Goal: Transaction & Acquisition: Purchase product/service

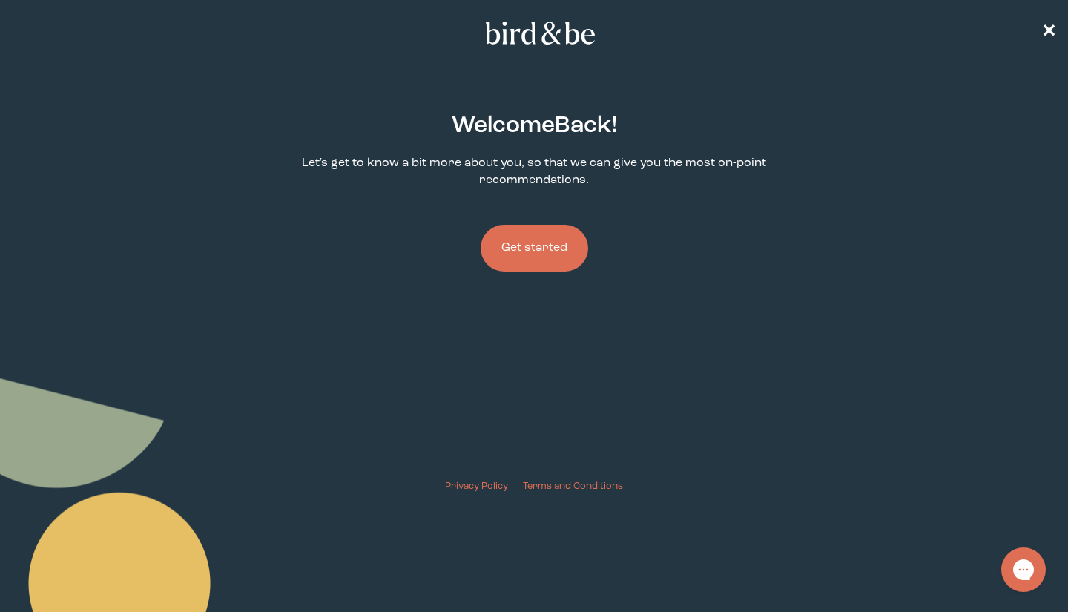
click at [560, 248] on button "Get started" at bounding box center [535, 248] width 108 height 47
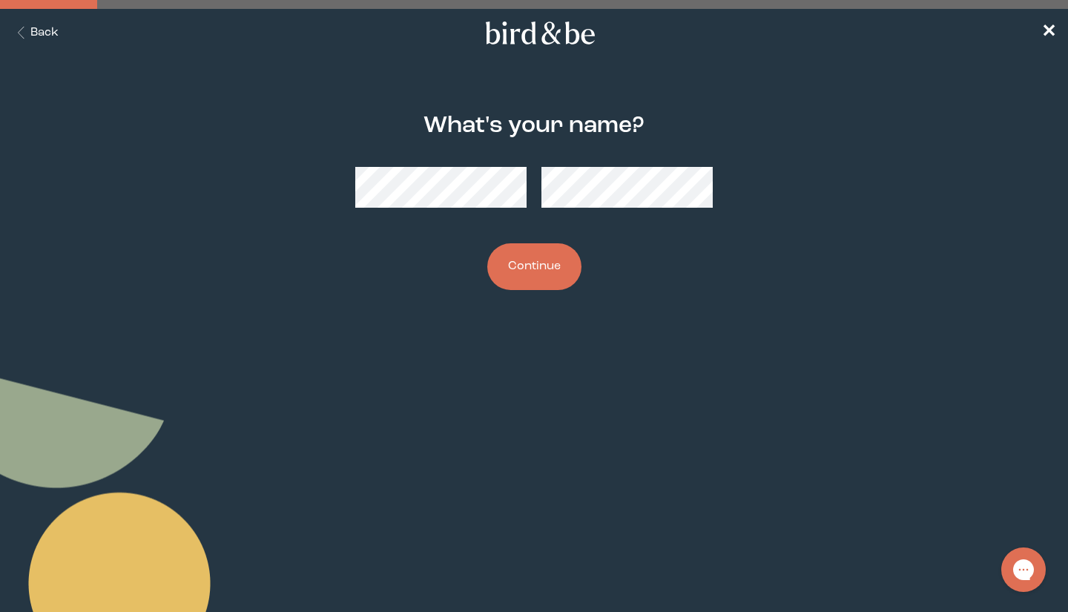
click at [556, 275] on button "Continue" at bounding box center [534, 266] width 94 height 47
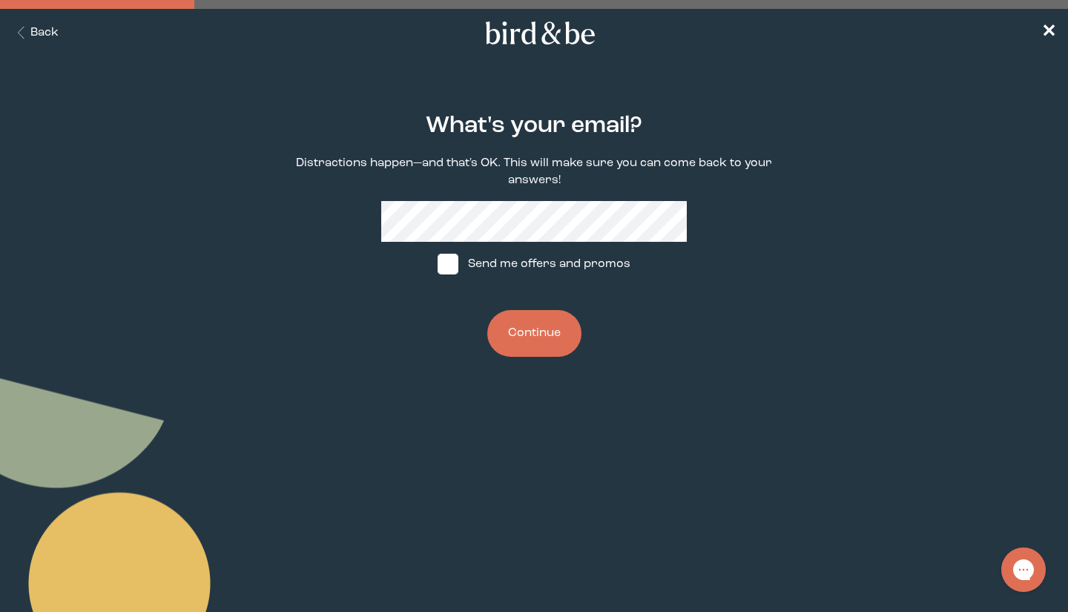
click at [556, 332] on button "Continue" at bounding box center [534, 333] width 94 height 47
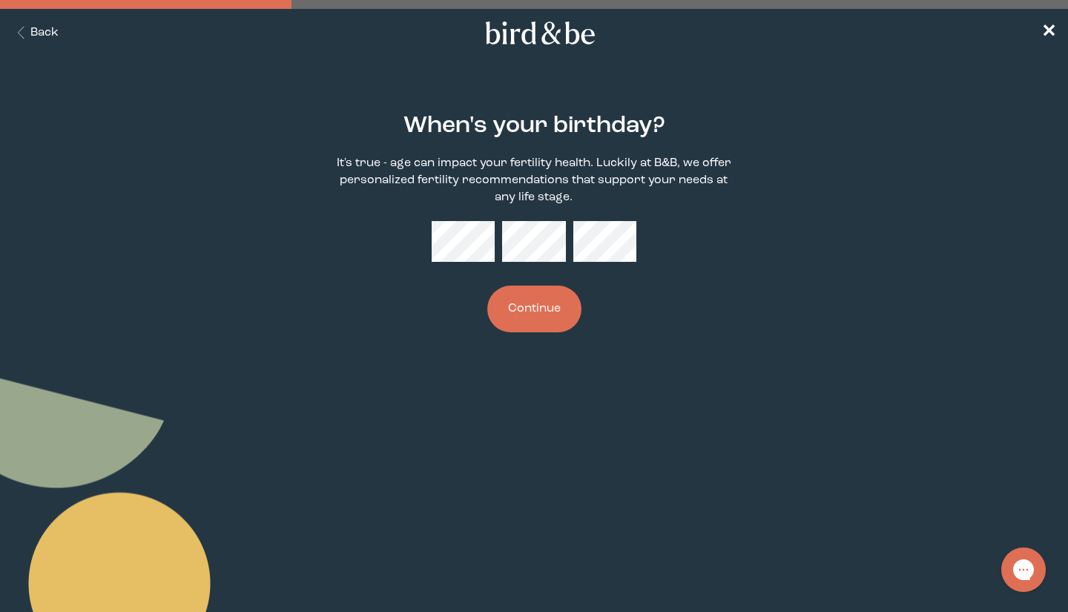
click at [556, 308] on button "Continue" at bounding box center [534, 309] width 94 height 47
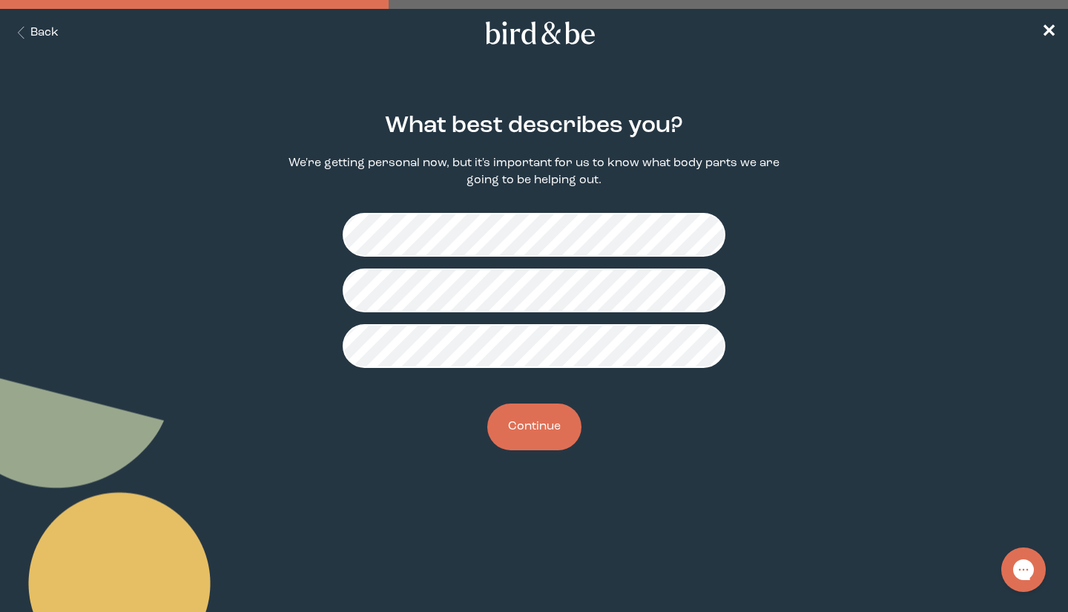
click at [552, 416] on button "Continue" at bounding box center [534, 427] width 94 height 47
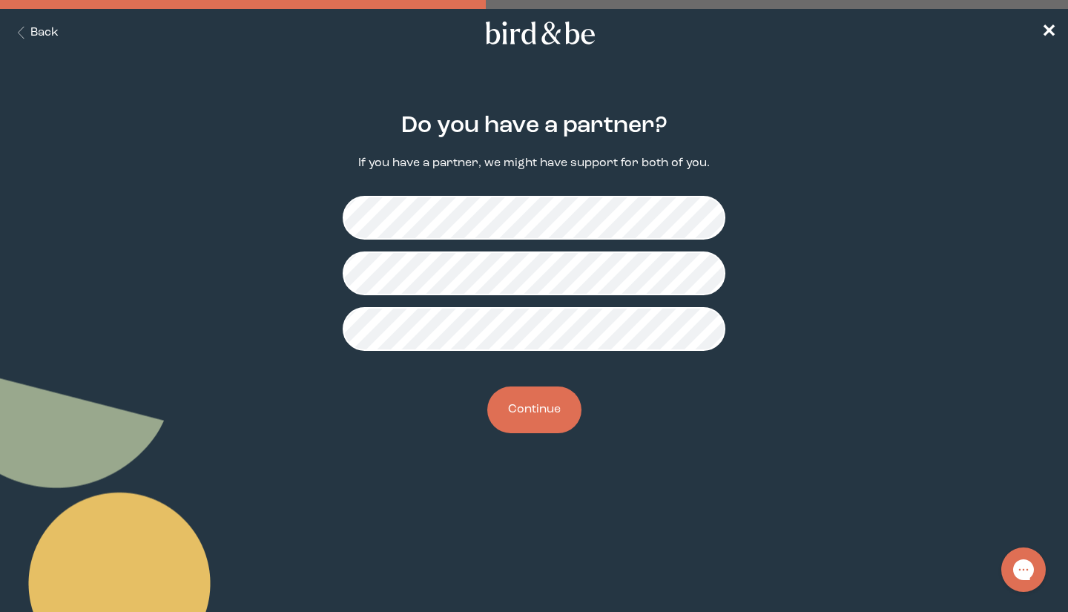
click at [541, 405] on button "Continue" at bounding box center [534, 409] width 94 height 47
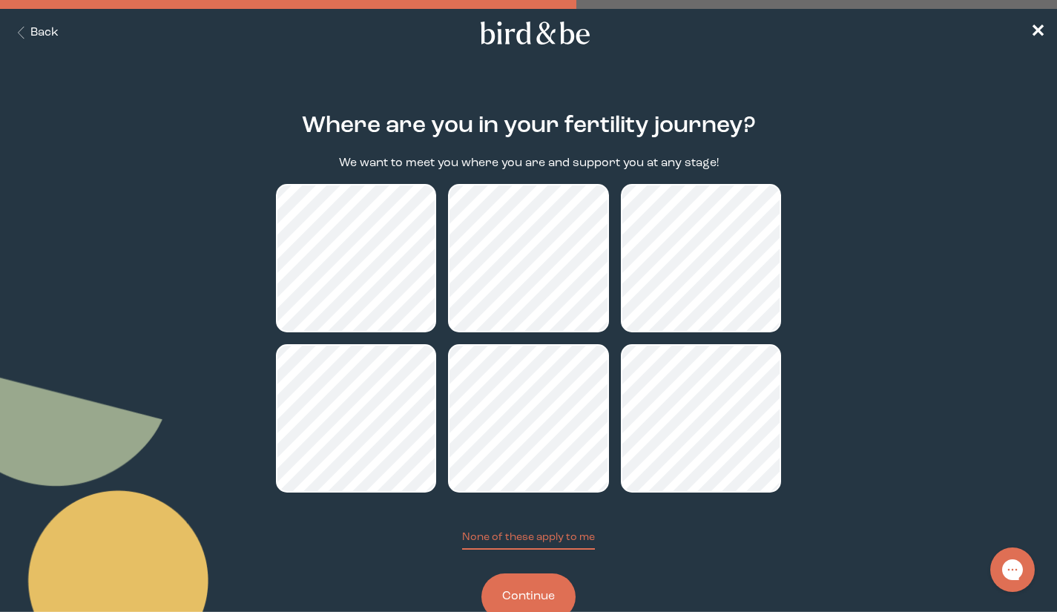
click at [518, 588] on button "Continue" at bounding box center [528, 596] width 94 height 47
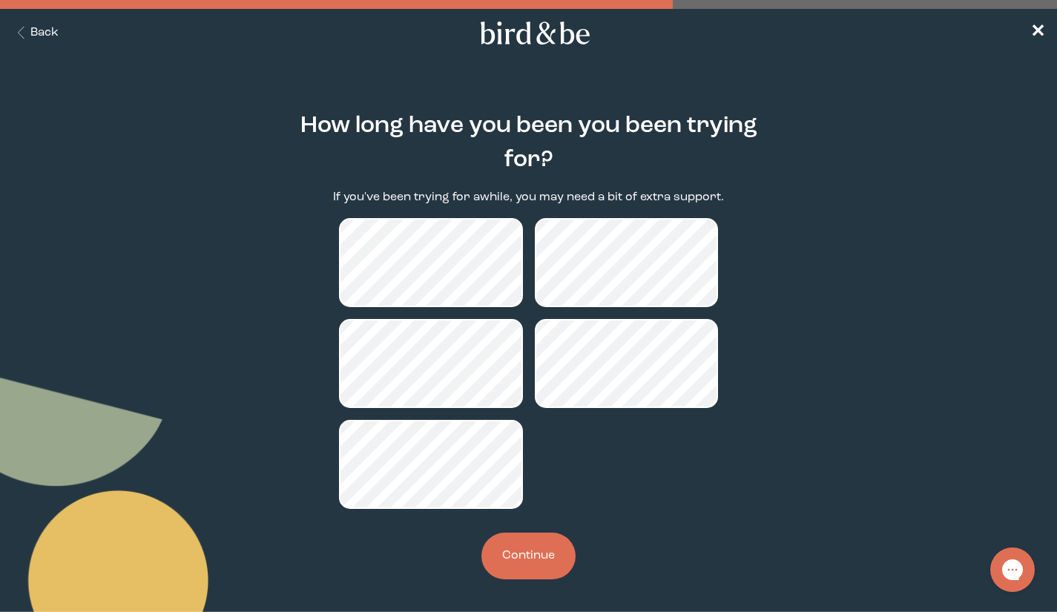
click at [535, 553] on button "Continue" at bounding box center [528, 556] width 94 height 47
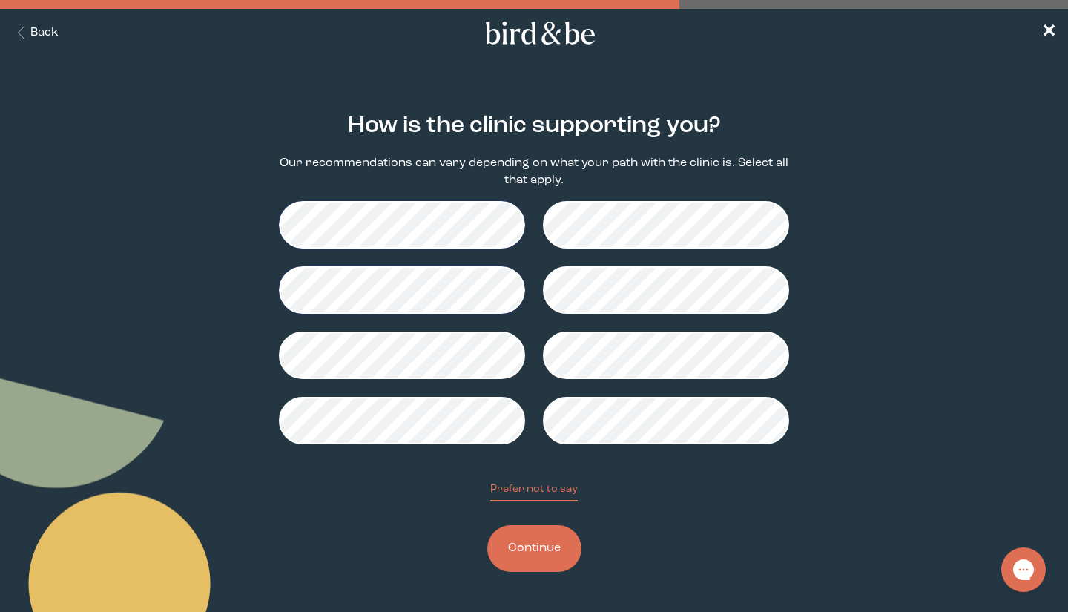
click at [556, 546] on button "Continue" at bounding box center [534, 548] width 94 height 47
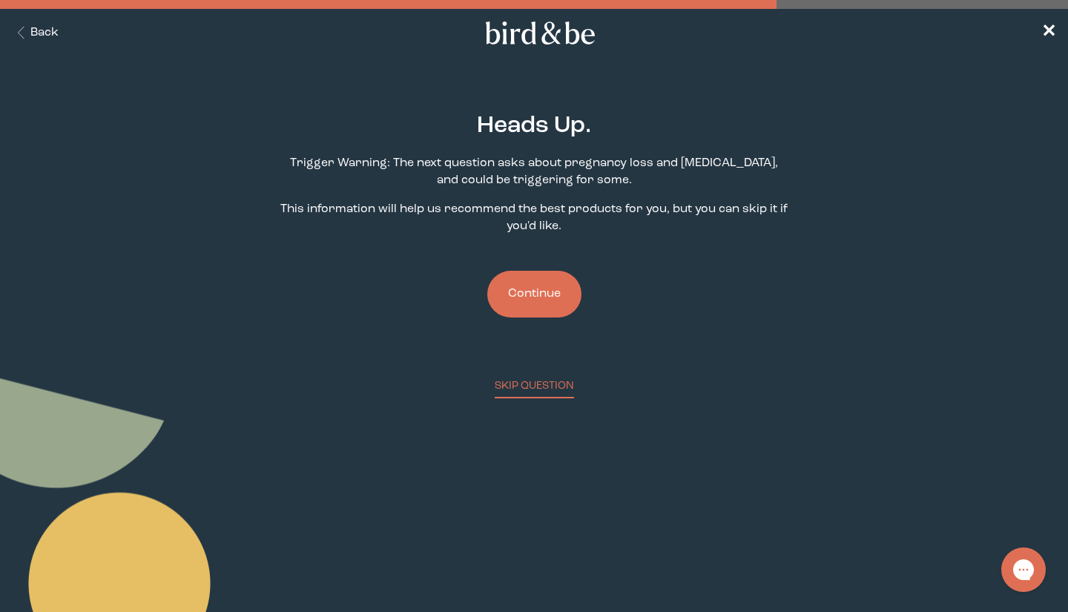
click at [546, 300] on button "Continue" at bounding box center [534, 294] width 94 height 47
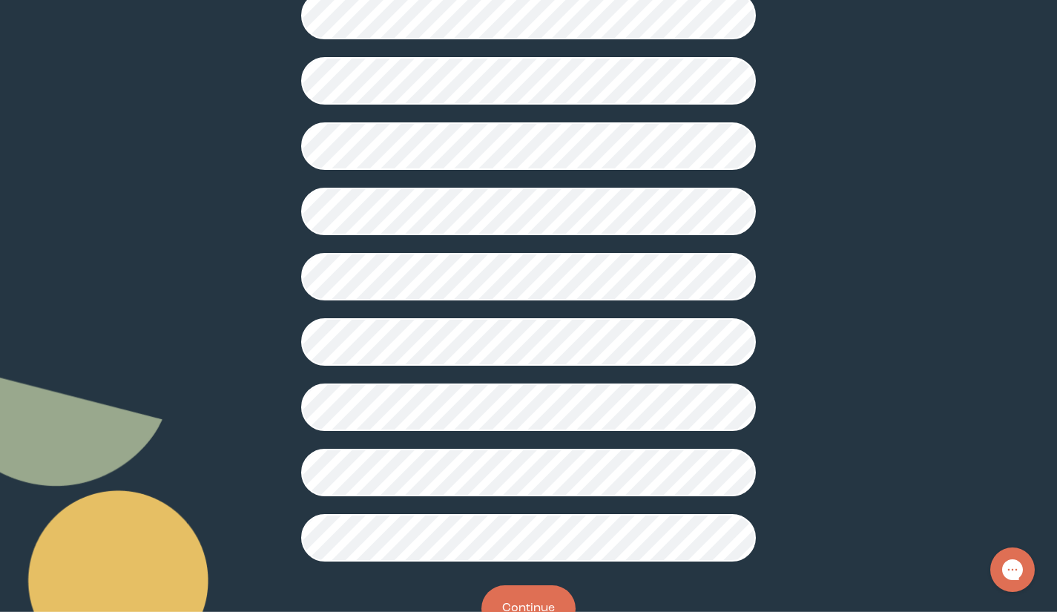
scroll to position [267, 0]
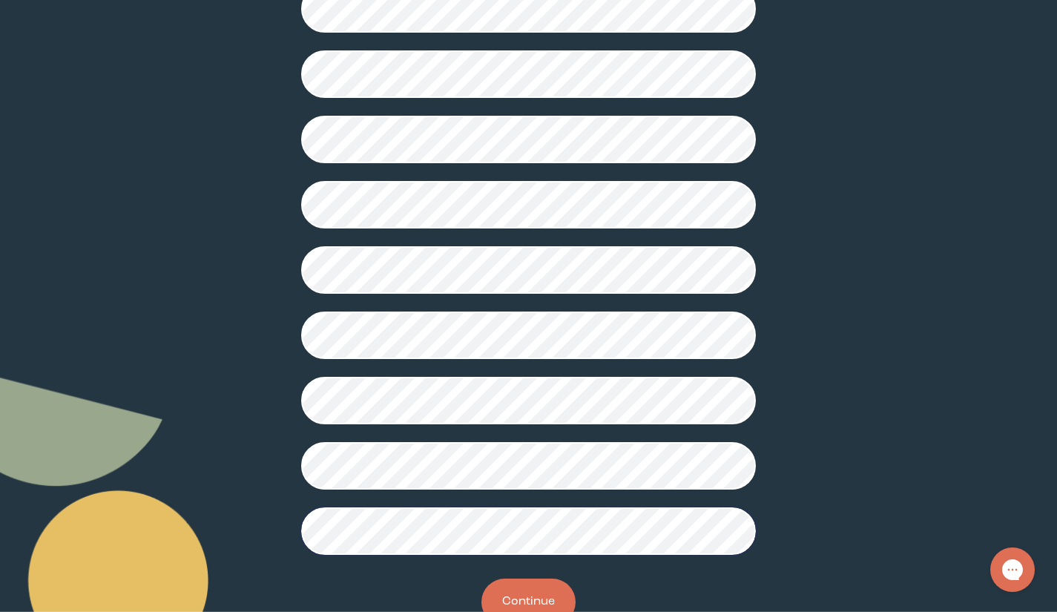
click at [533, 588] on button "Continue" at bounding box center [528, 602] width 94 height 47
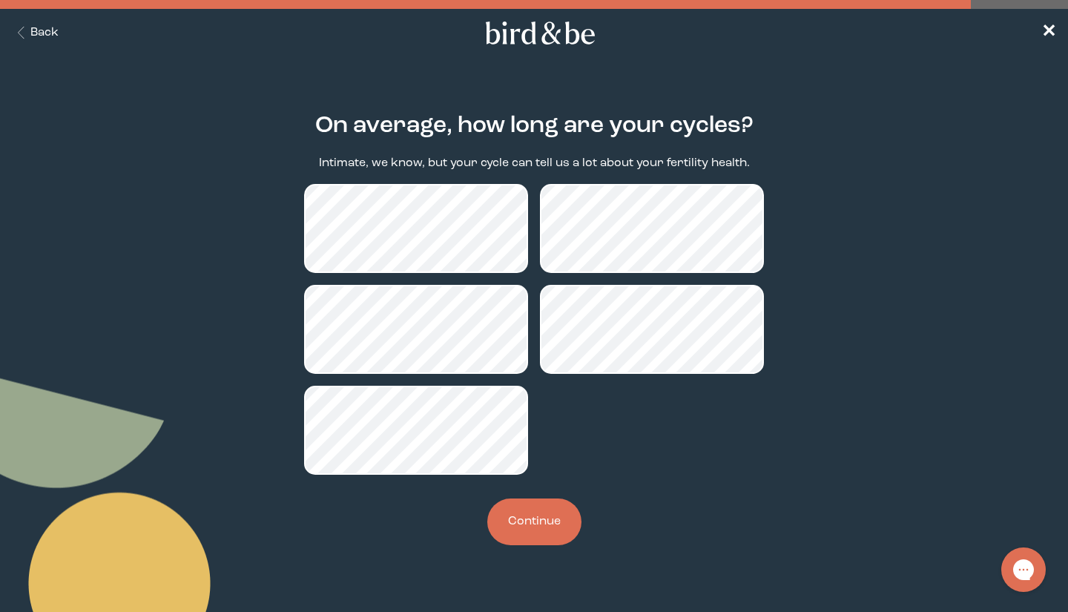
click at [536, 525] on button "Continue" at bounding box center [534, 521] width 94 height 47
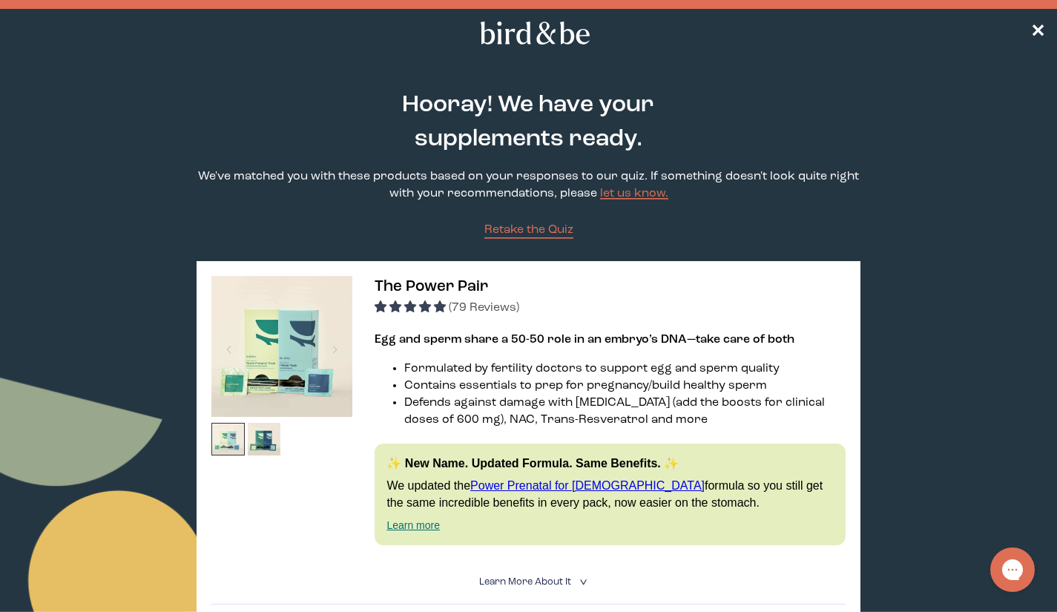
click at [229, 434] on img at bounding box center [227, 439] width 33 height 33
click at [262, 436] on img at bounding box center [264, 439] width 33 height 33
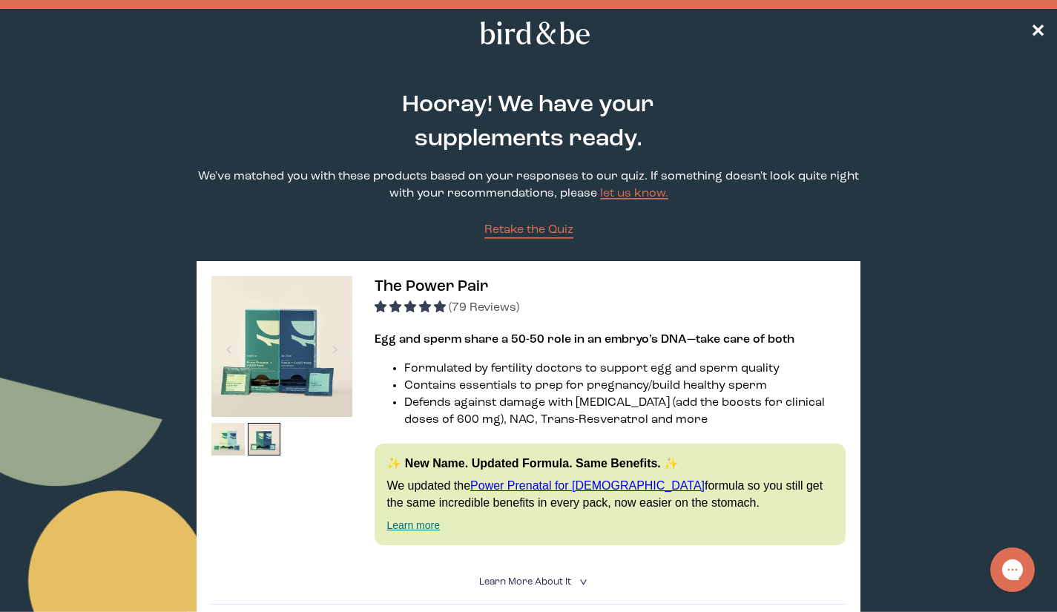
click at [277, 364] on img at bounding box center [281, 346] width 141 height 141
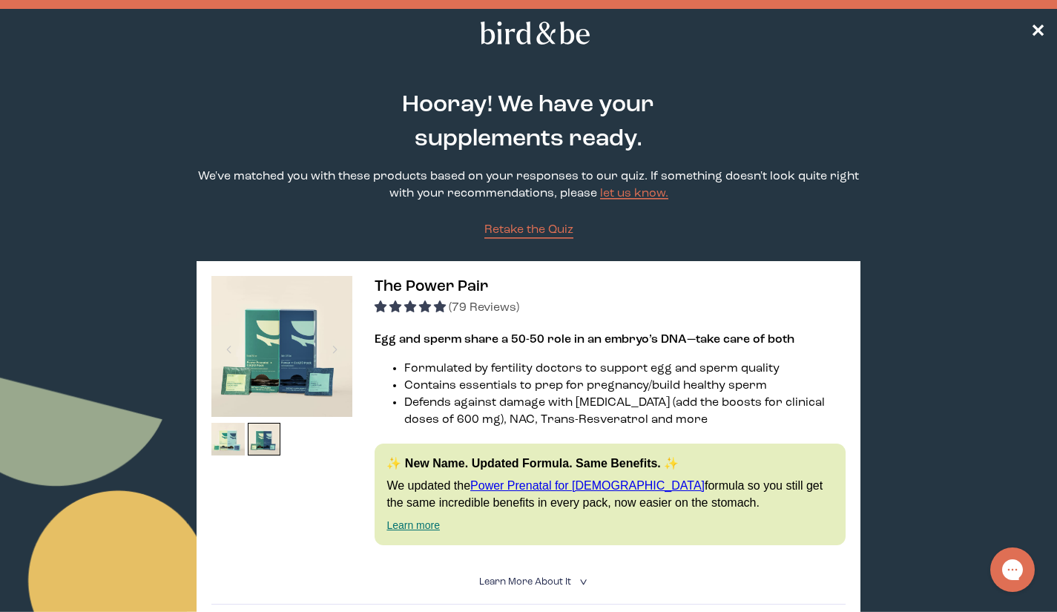
click at [277, 364] on img at bounding box center [281, 346] width 141 height 141
click at [285, 346] on img at bounding box center [281, 346] width 141 height 141
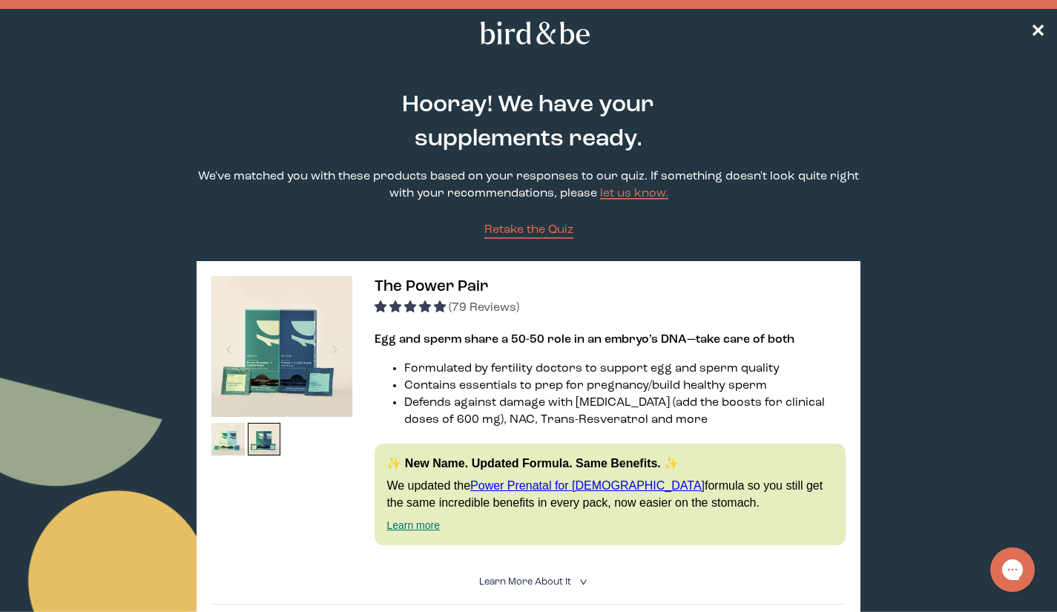
click at [285, 346] on img at bounding box center [281, 346] width 141 height 141
click at [228, 432] on img at bounding box center [227, 439] width 33 height 33
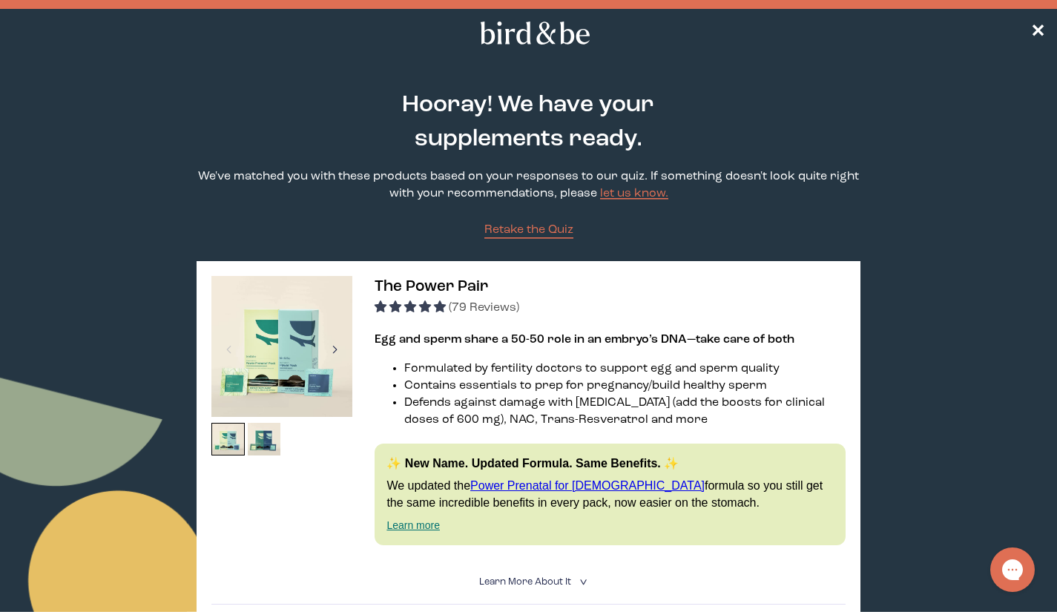
click at [334, 335] on div at bounding box center [335, 349] width 20 height 33
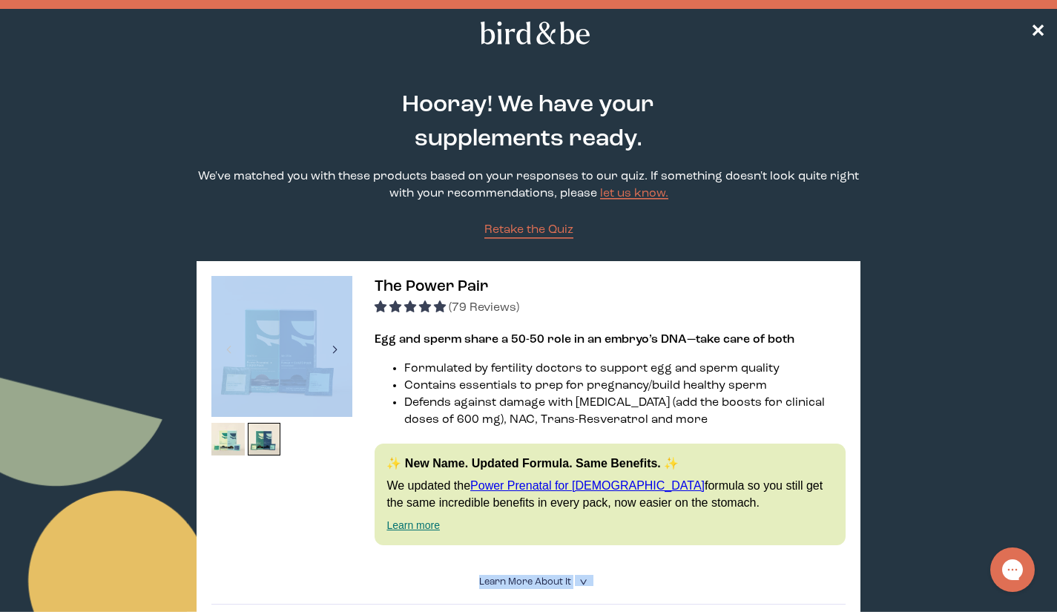
click at [334, 335] on div at bounding box center [335, 349] width 20 height 33
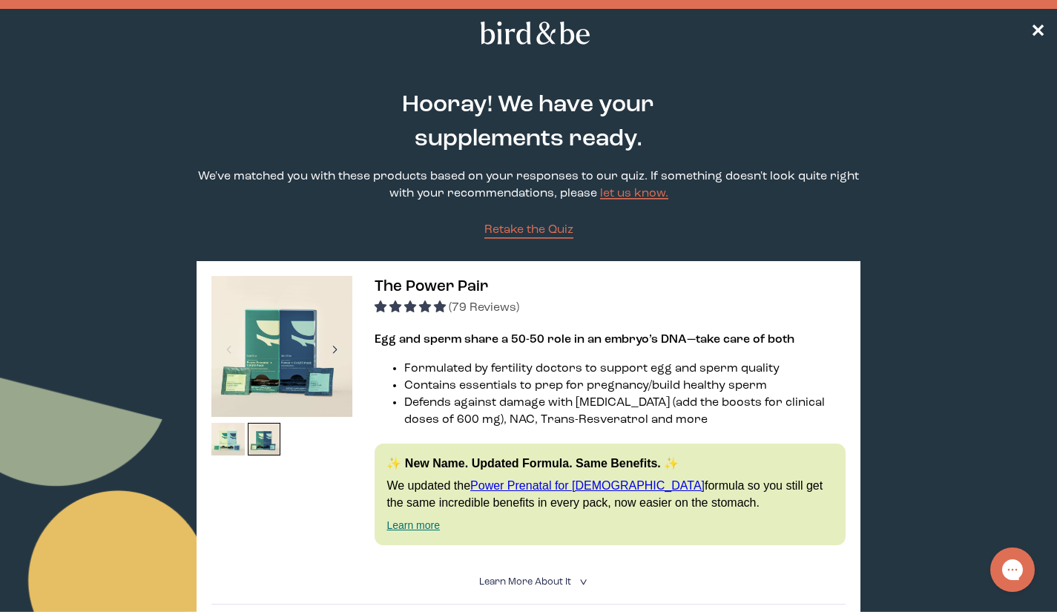
click at [334, 335] on div at bounding box center [335, 349] width 20 height 33
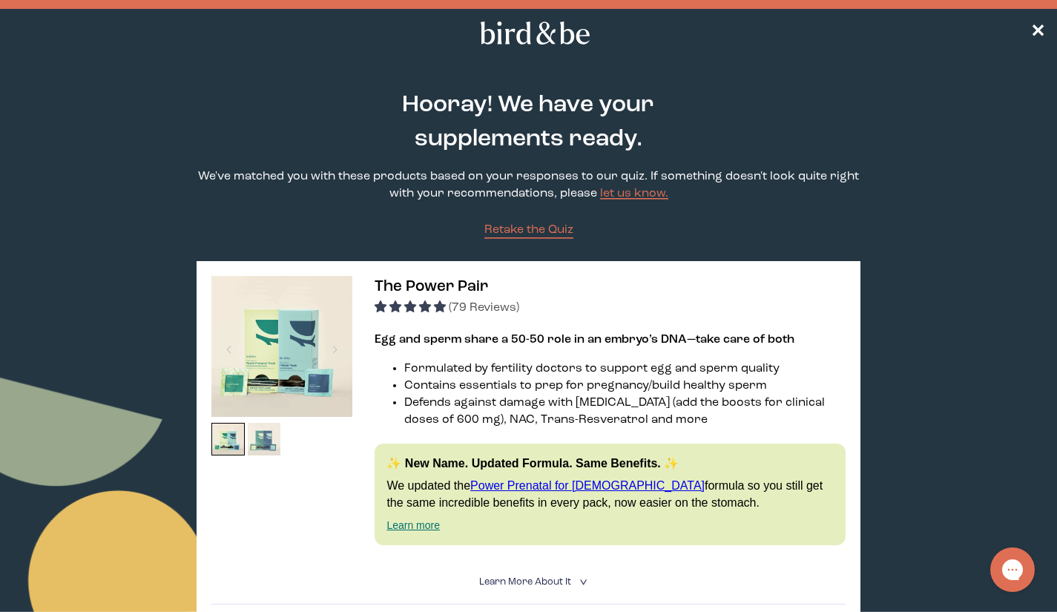
click at [270, 441] on img at bounding box center [264, 439] width 33 height 33
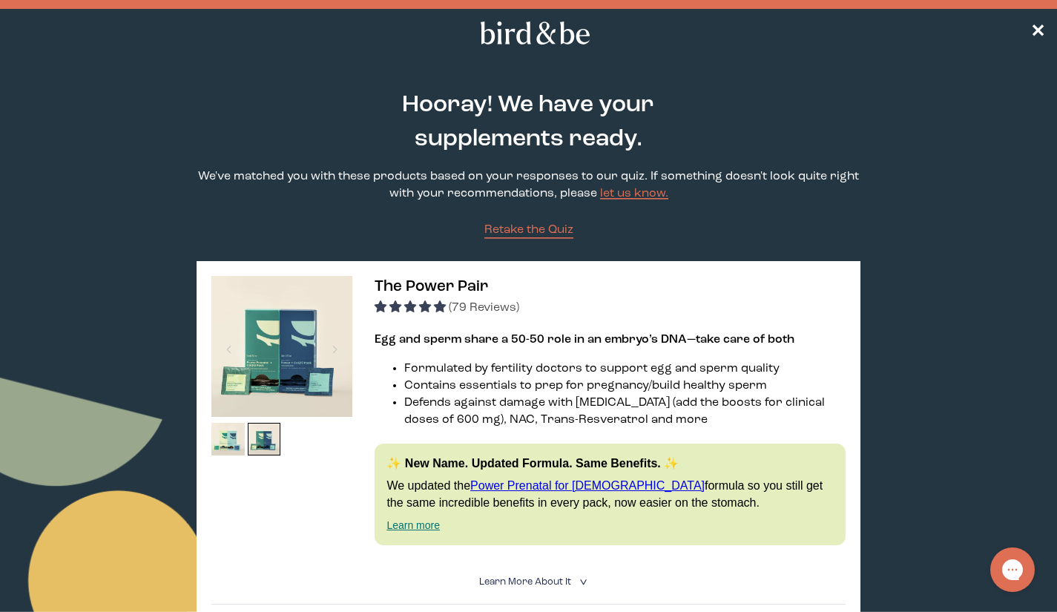
click at [582, 580] on icon "<" at bounding box center [582, 582] width 14 height 8
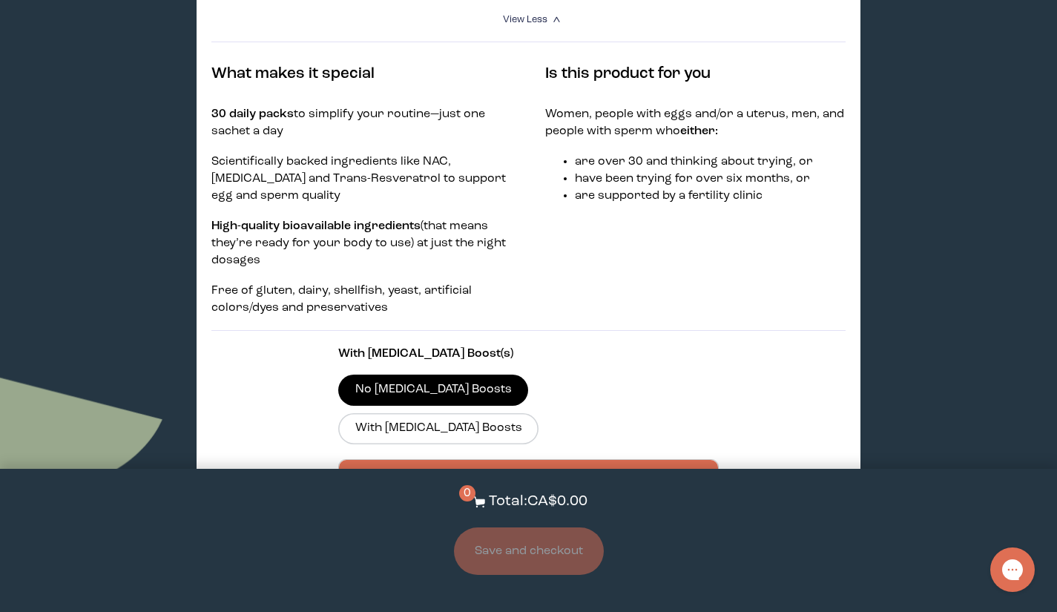
scroll to position [593, 0]
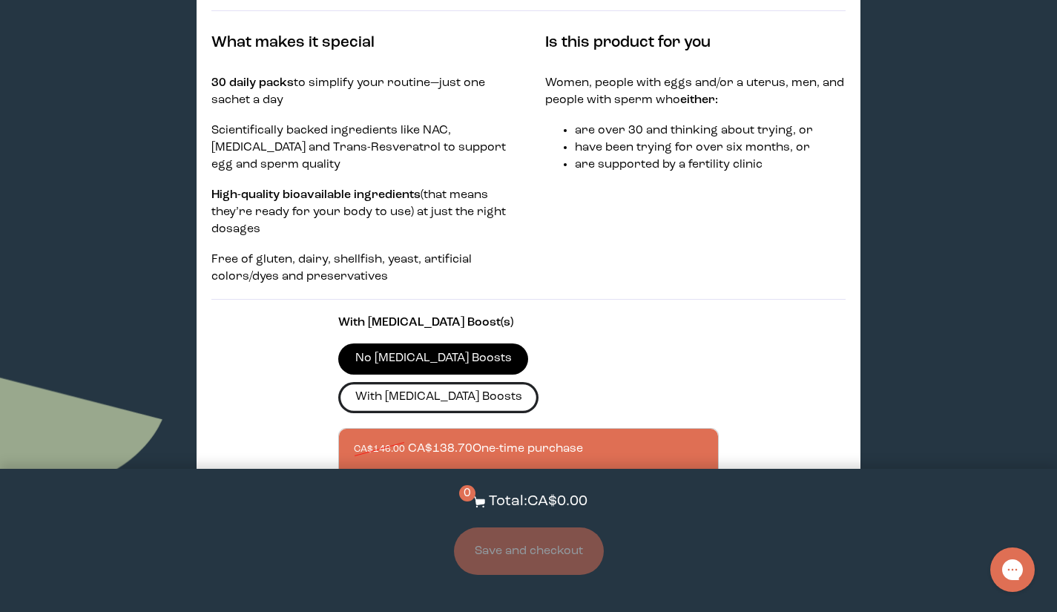
click at [539, 382] on label "With [MEDICAL_DATA] Boosts" at bounding box center [438, 397] width 200 height 31
click at [0, 0] on input "With [MEDICAL_DATA] Boosts" at bounding box center [0, 0] width 0 height 0
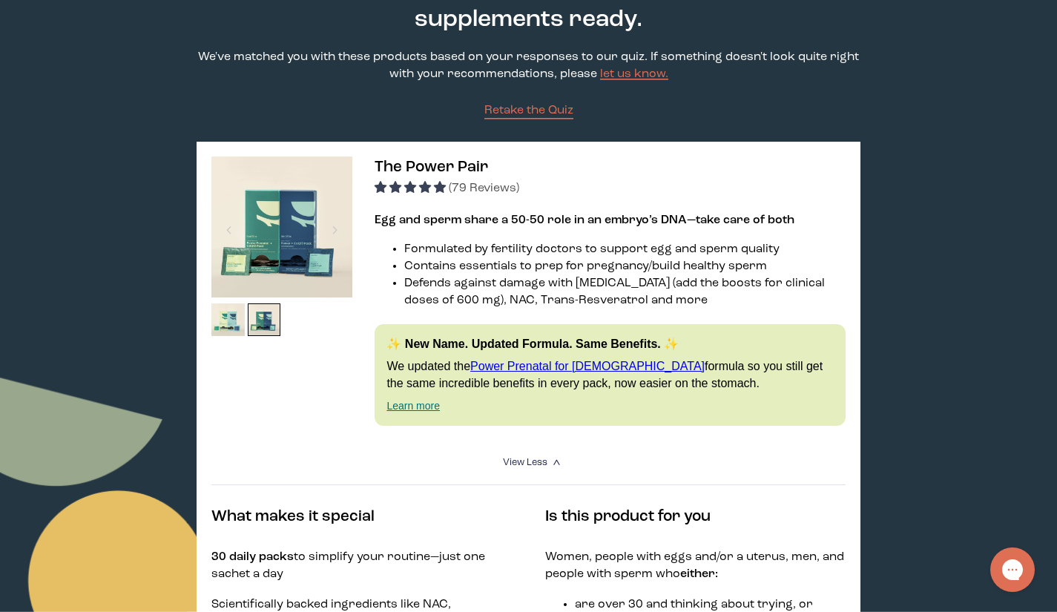
scroll to position [119, 0]
click at [294, 223] on img at bounding box center [281, 227] width 141 height 141
click at [437, 168] on span "The Power Pair" at bounding box center [431, 168] width 113 height 16
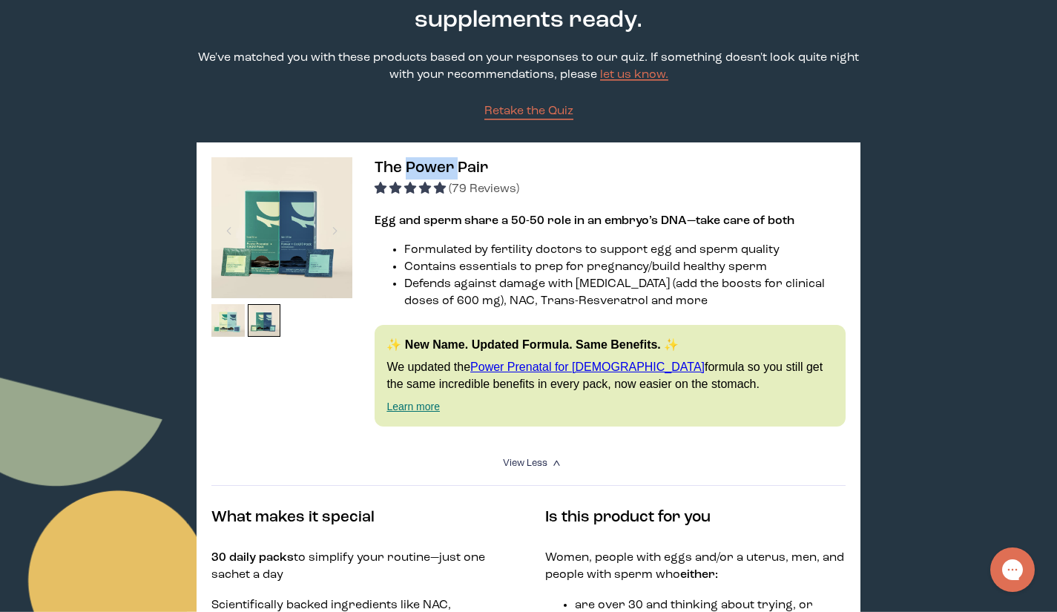
click at [437, 168] on span "The Power Pair" at bounding box center [431, 168] width 113 height 16
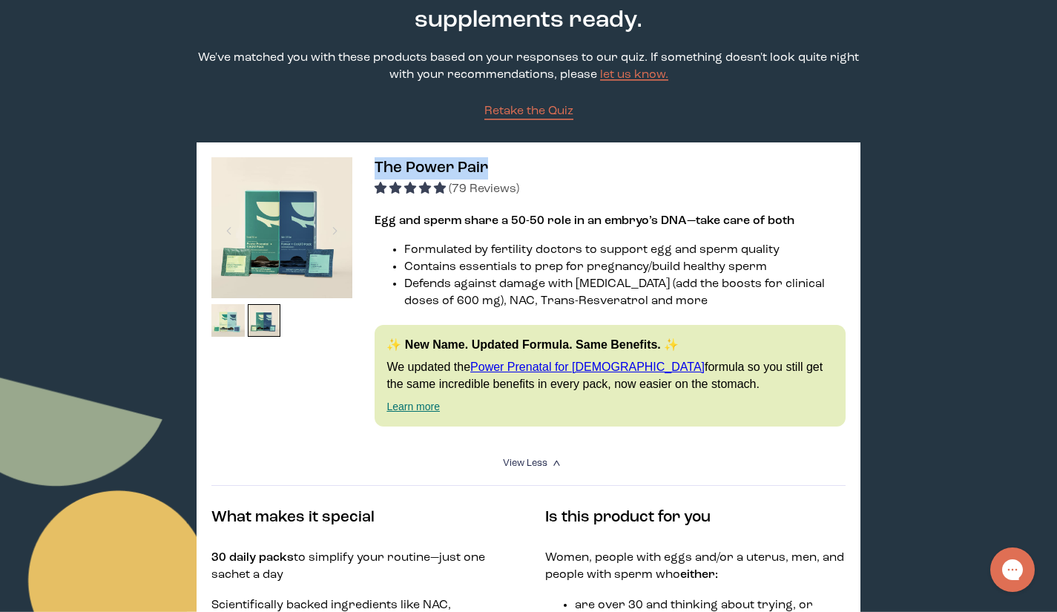
click at [437, 168] on span "The Power Pair" at bounding box center [431, 168] width 113 height 16
click at [267, 316] on img at bounding box center [264, 320] width 33 height 33
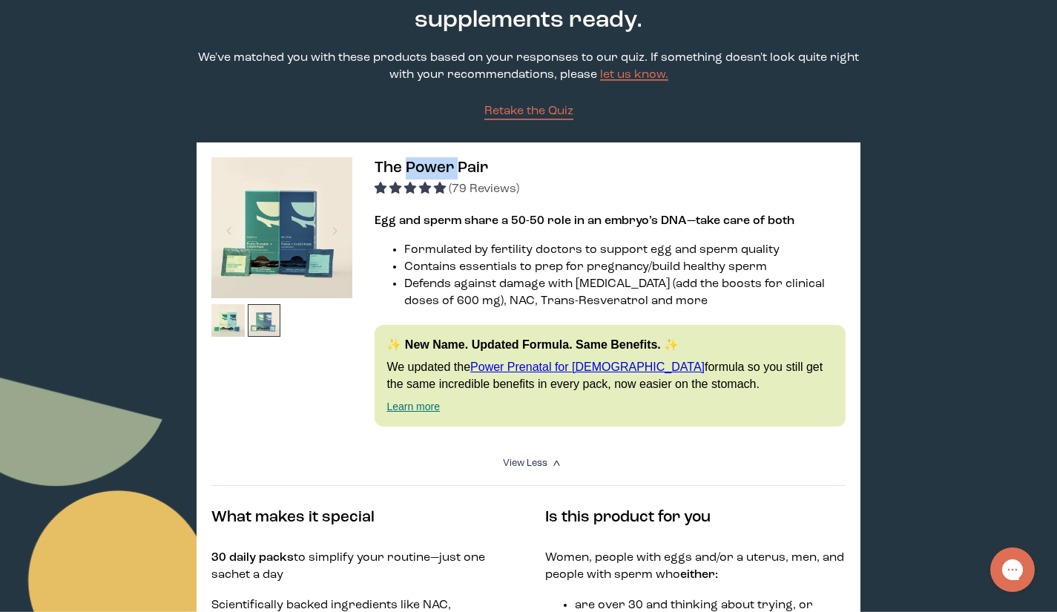
click at [267, 316] on img at bounding box center [264, 320] width 33 height 33
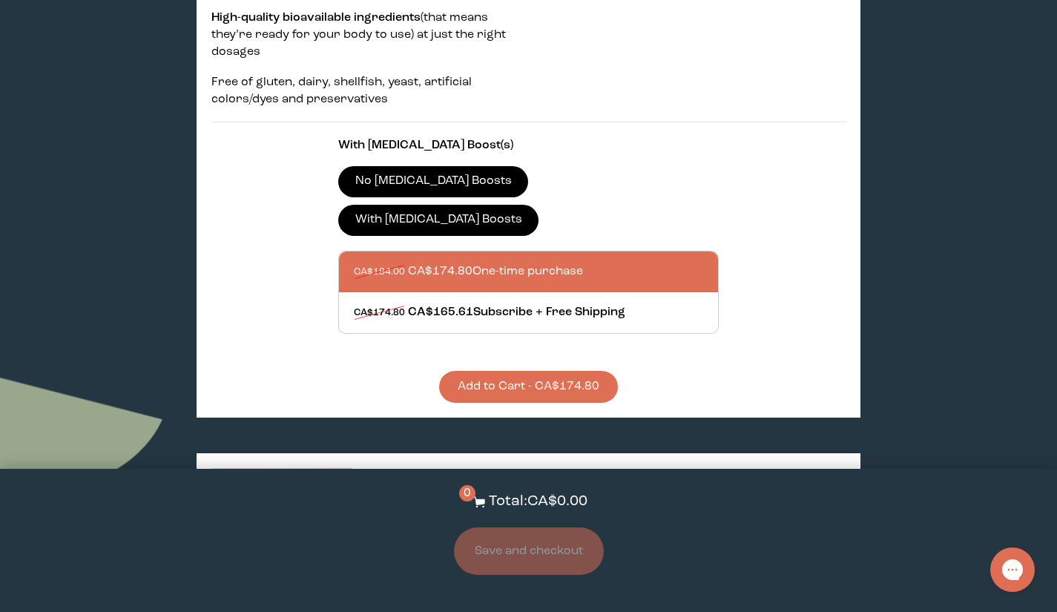
scroll to position [771, 0]
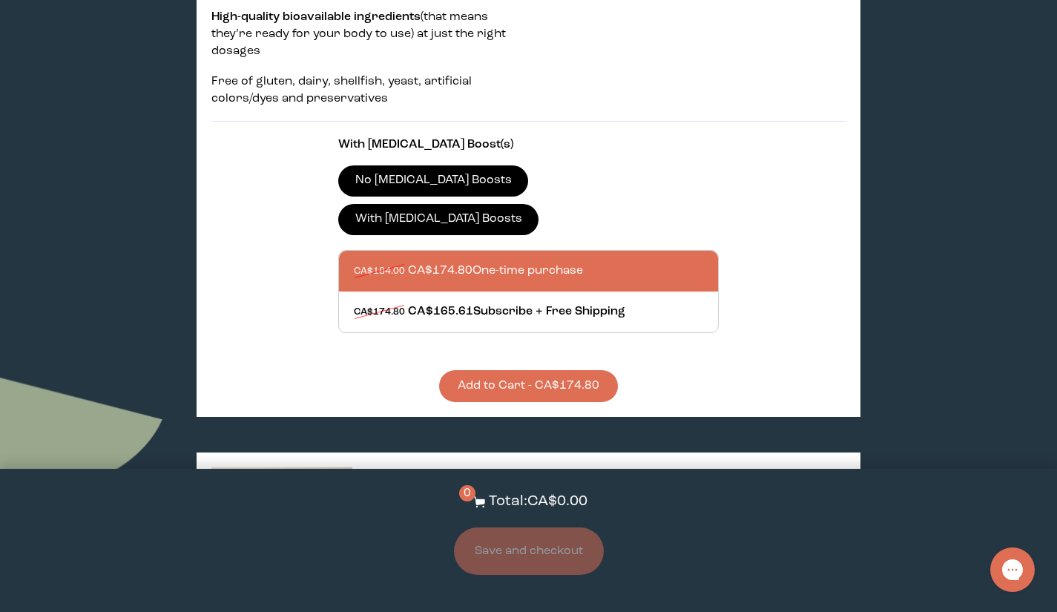
click at [587, 370] on button "Add to Cart - CA$174.80" at bounding box center [528, 386] width 179 height 32
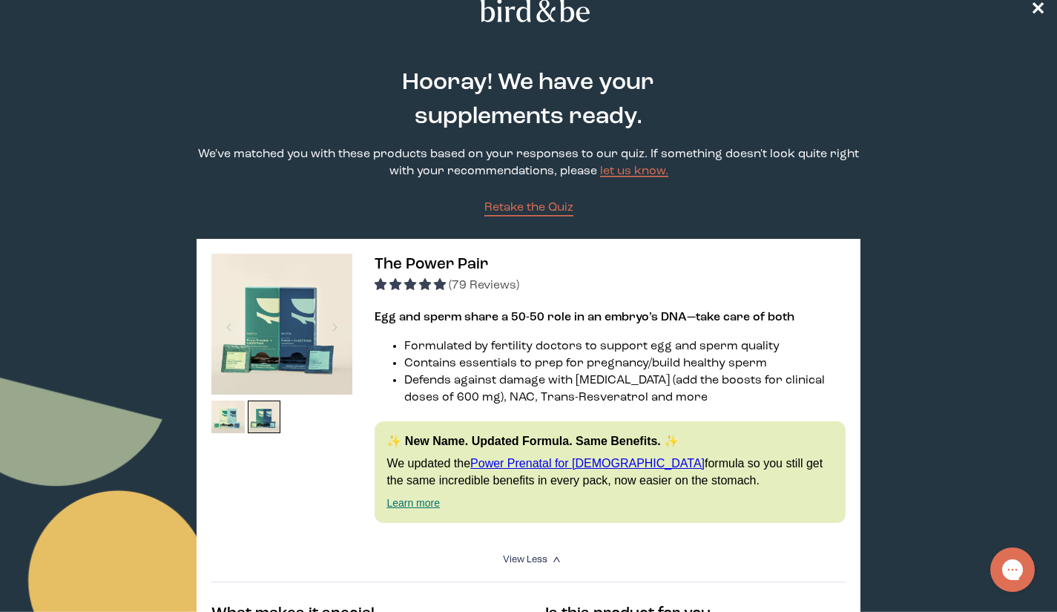
scroll to position [0, 0]
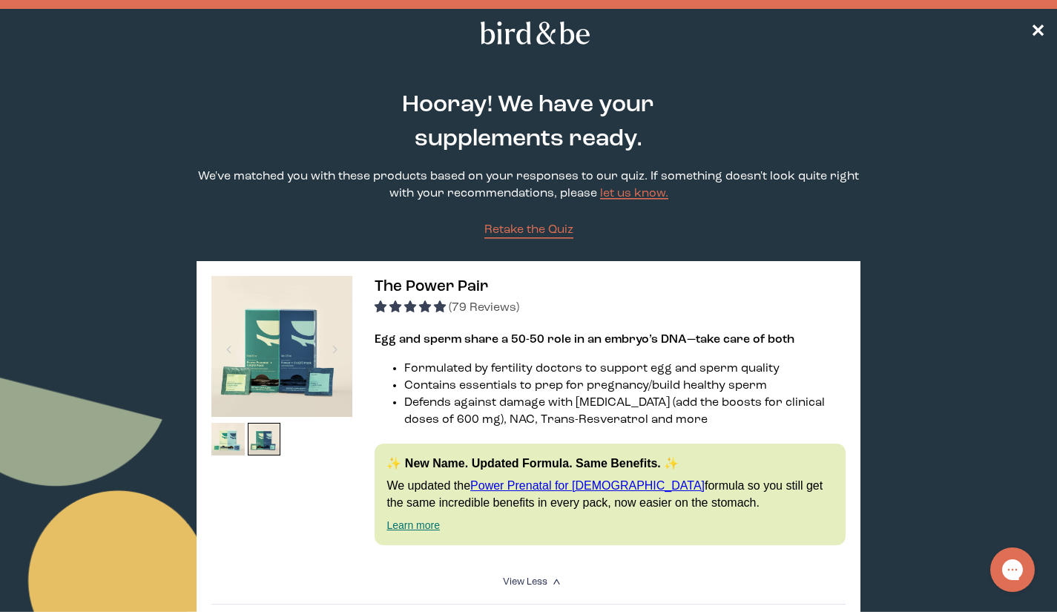
click at [273, 326] on img at bounding box center [281, 346] width 141 height 141
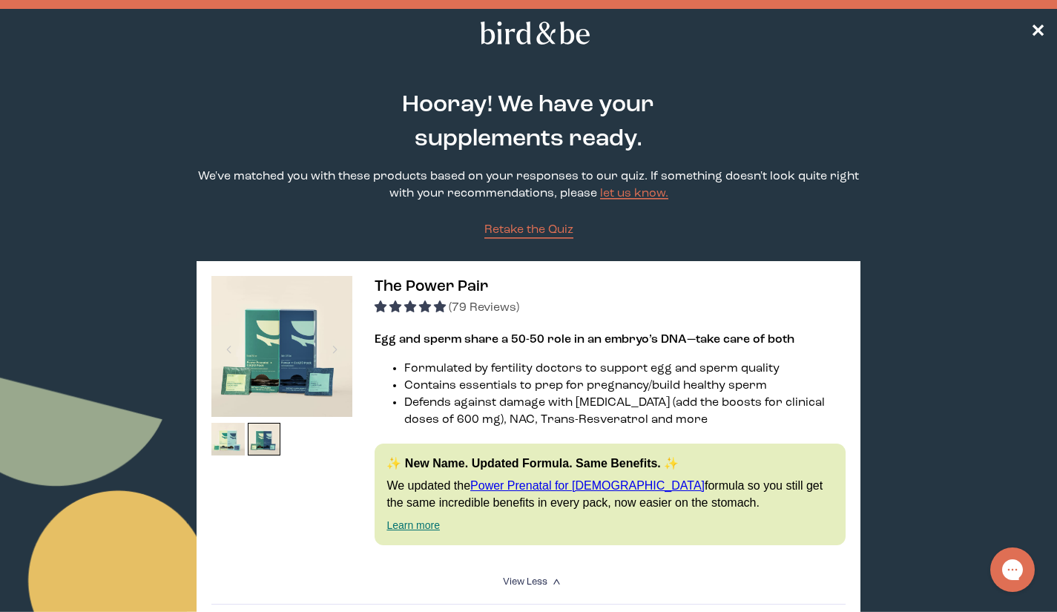
click at [333, 329] on img at bounding box center [281, 346] width 141 height 141
click at [446, 287] on span "The Power Pair" at bounding box center [431, 287] width 113 height 16
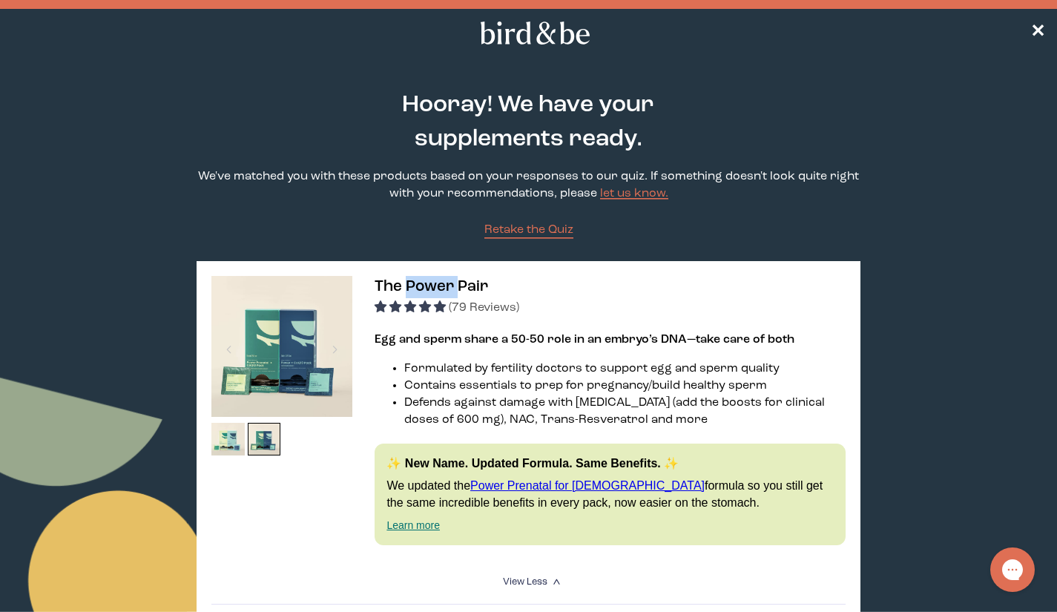
click at [446, 287] on span "The Power Pair" at bounding box center [431, 287] width 113 height 16
click at [1036, 37] on span "✕" at bounding box center [1037, 33] width 15 height 18
